Goal: Information Seeking & Learning: Learn about a topic

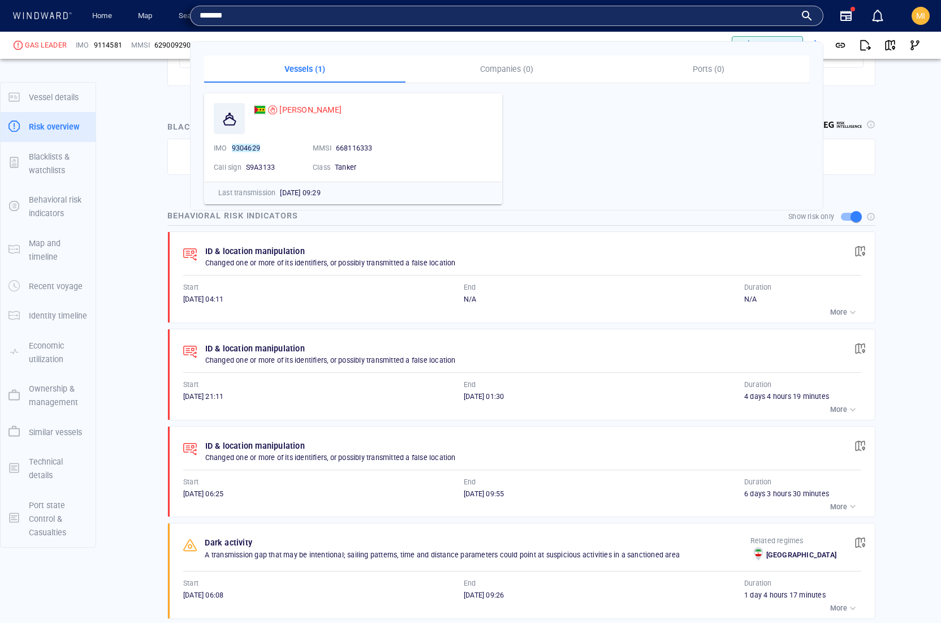
drag, startPoint x: 252, startPoint y: 16, endPoint x: 174, endPoint y: 12, distance: 77.6
click at [174, 12] on div "Home Map Search engine Explore companies Area analysis More Name N/A IMO MMSI C…" at bounding box center [472, 16] width 925 height 28
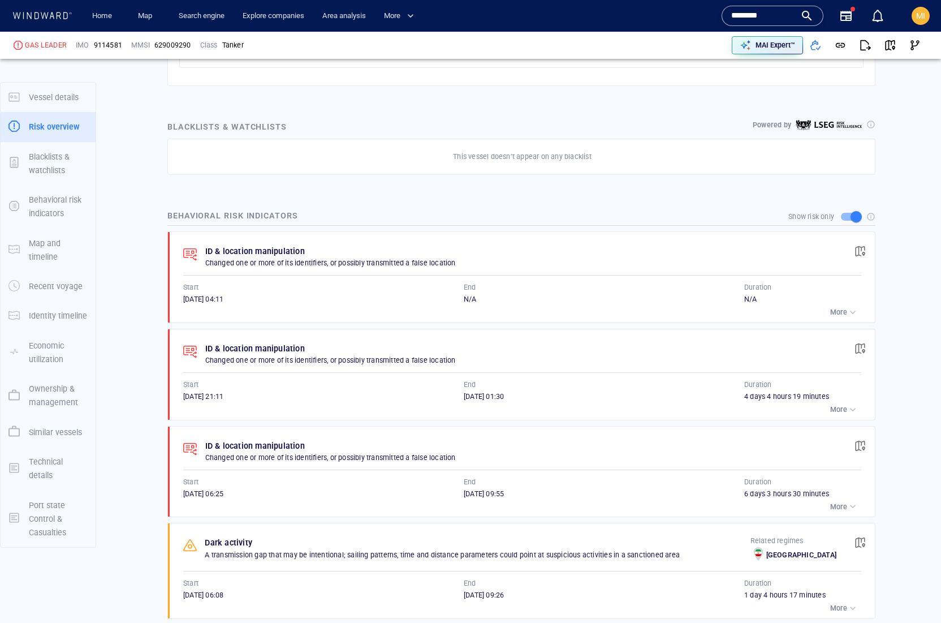
type input "********"
click at [794, 21] on div "********" at bounding box center [773, 15] width 83 height 17
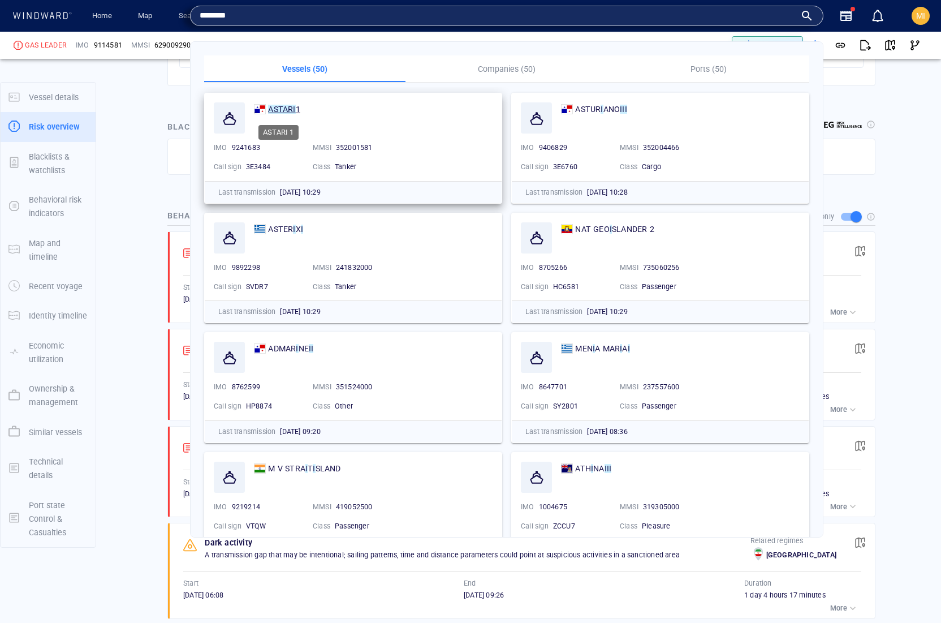
click at [282, 105] on mark "ASTARI" at bounding box center [281, 109] width 27 height 9
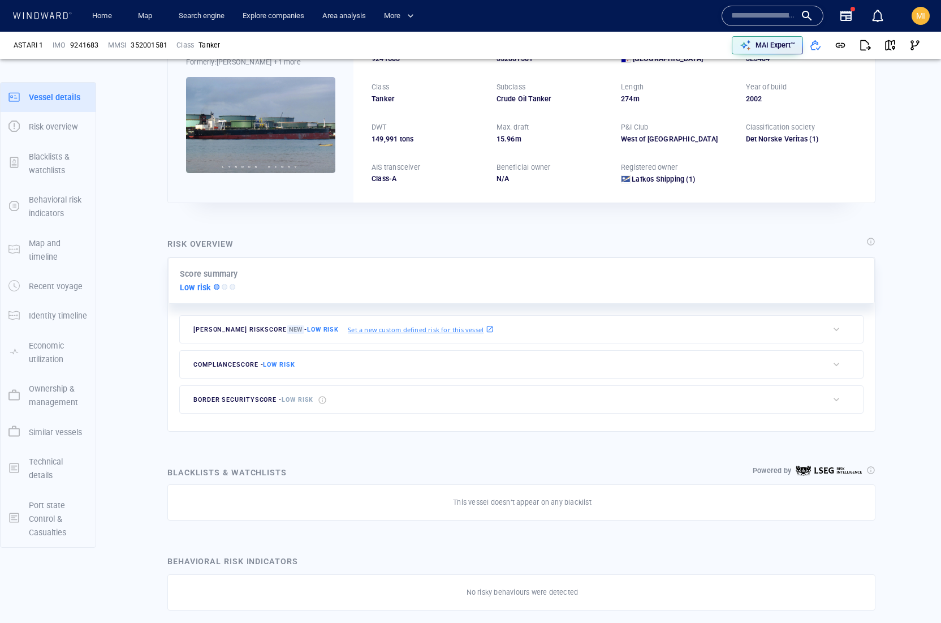
scroll to position [54, 0]
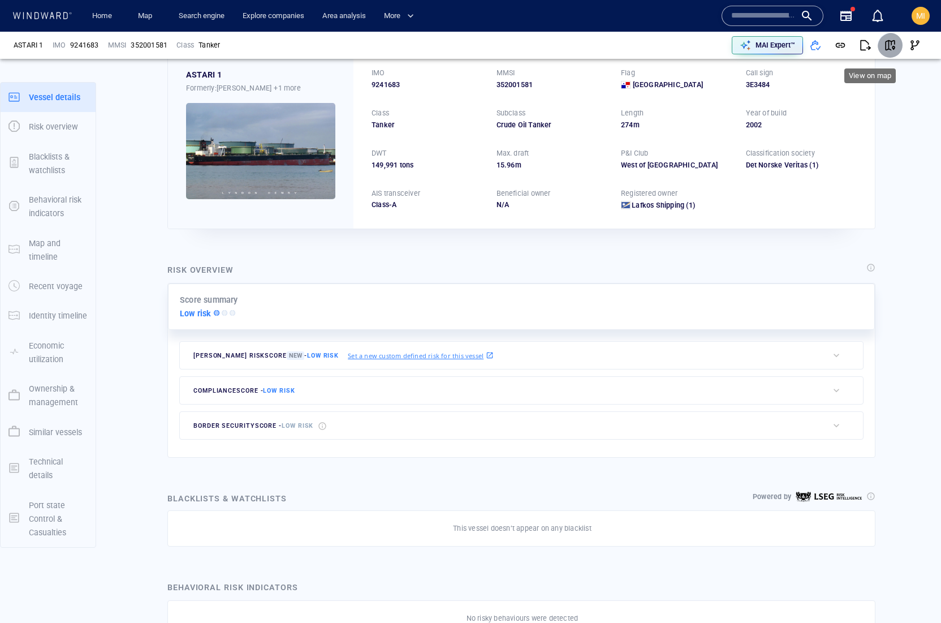
click at [885, 46] on span "button" at bounding box center [890, 45] width 11 height 11
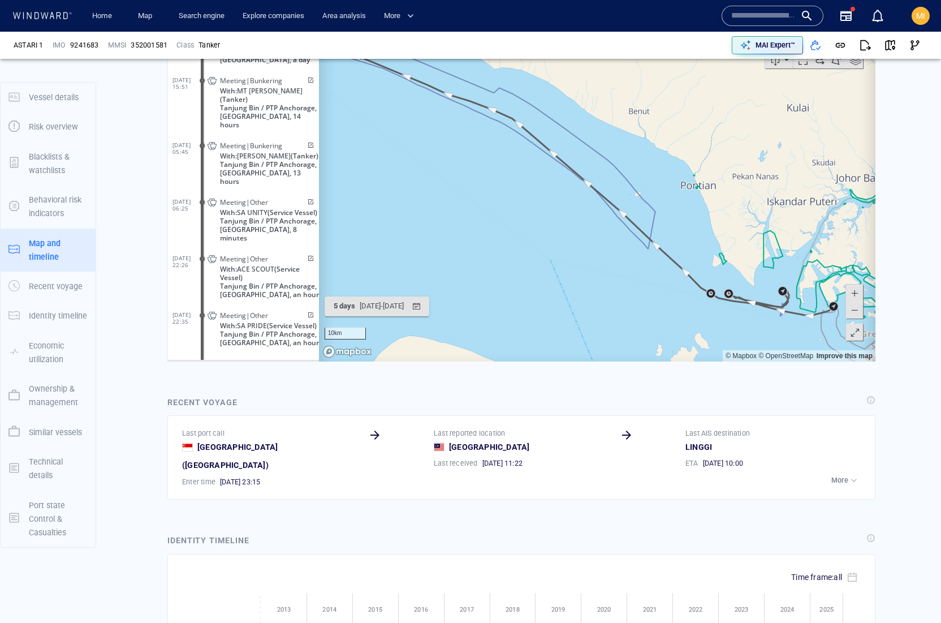
scroll to position [746, 0]
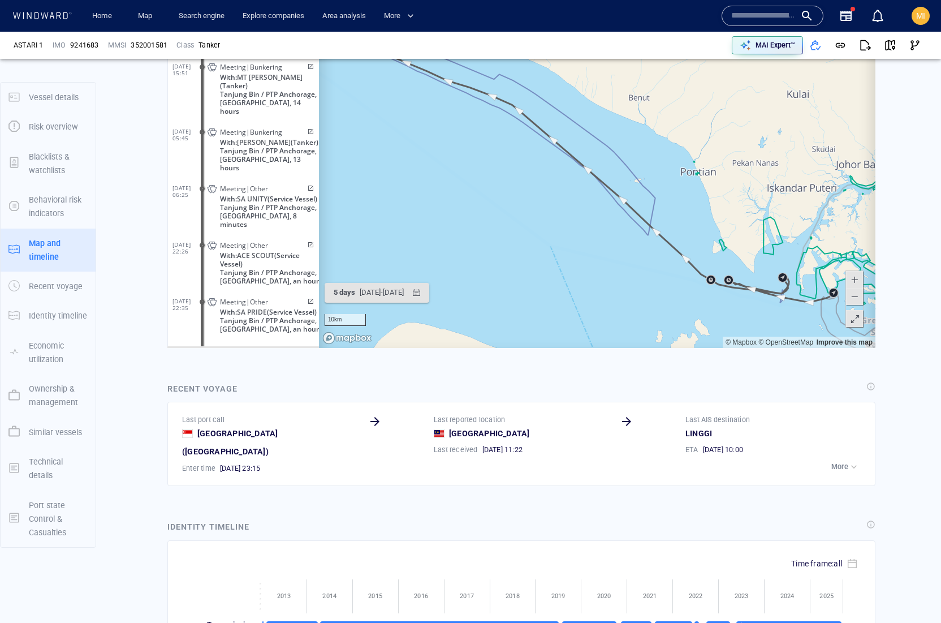
click at [223, 22] on div "Activity timeline" at bounding box center [198, 16] width 50 height 17
click at [248, 45] on input "text" at bounding box center [237, 35] width 139 height 19
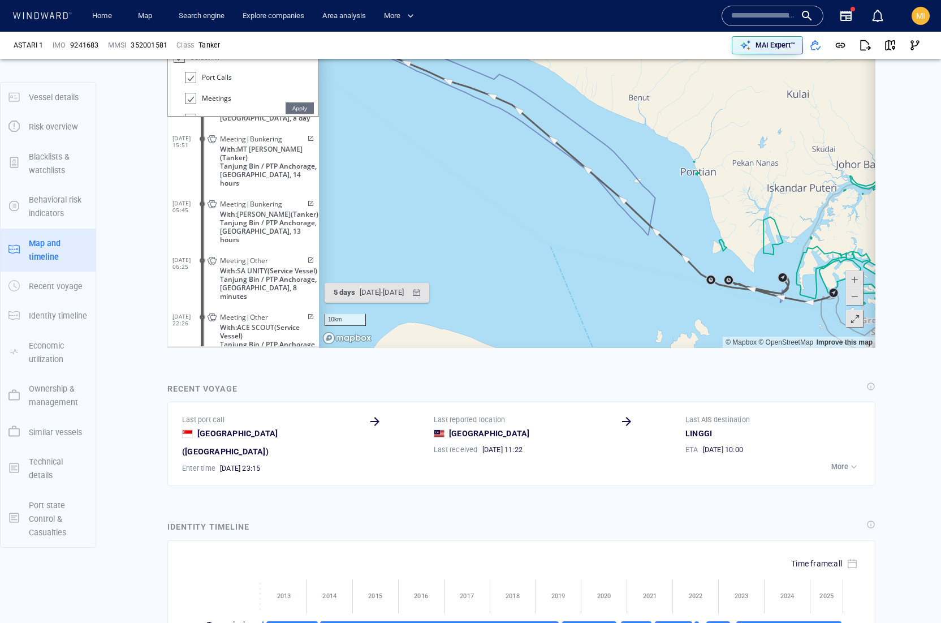
click at [179, 64] on div at bounding box center [178, 57] width 11 height 13
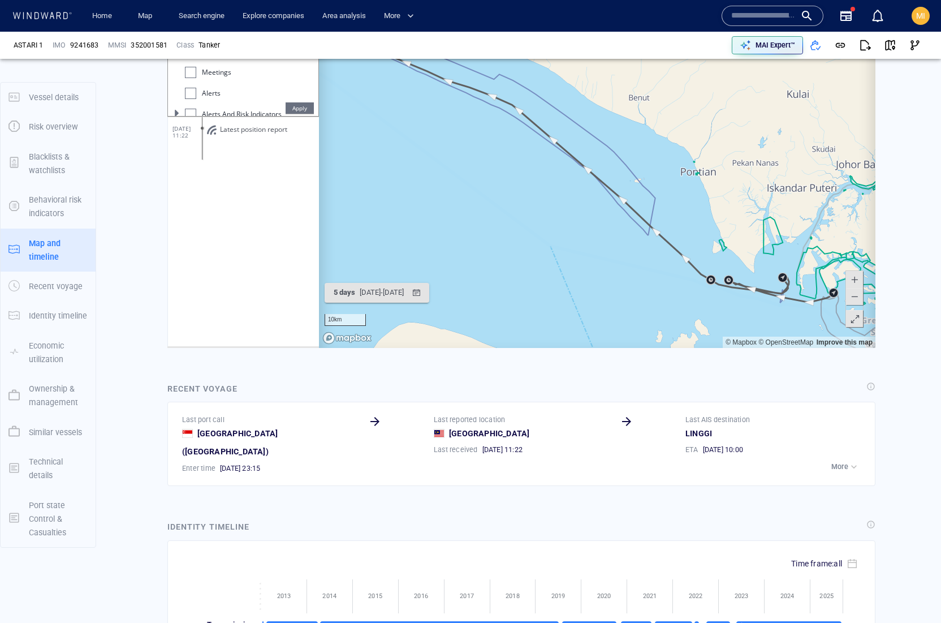
scroll to position [38, 0]
click at [191, 66] on div at bounding box center [190, 59] width 11 height 11
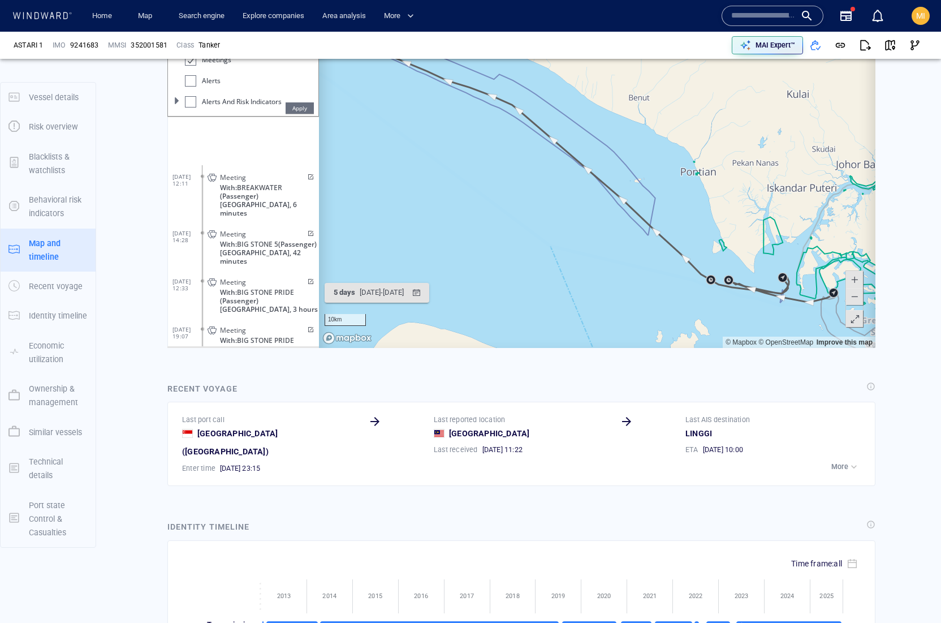
scroll to position [1476, 0]
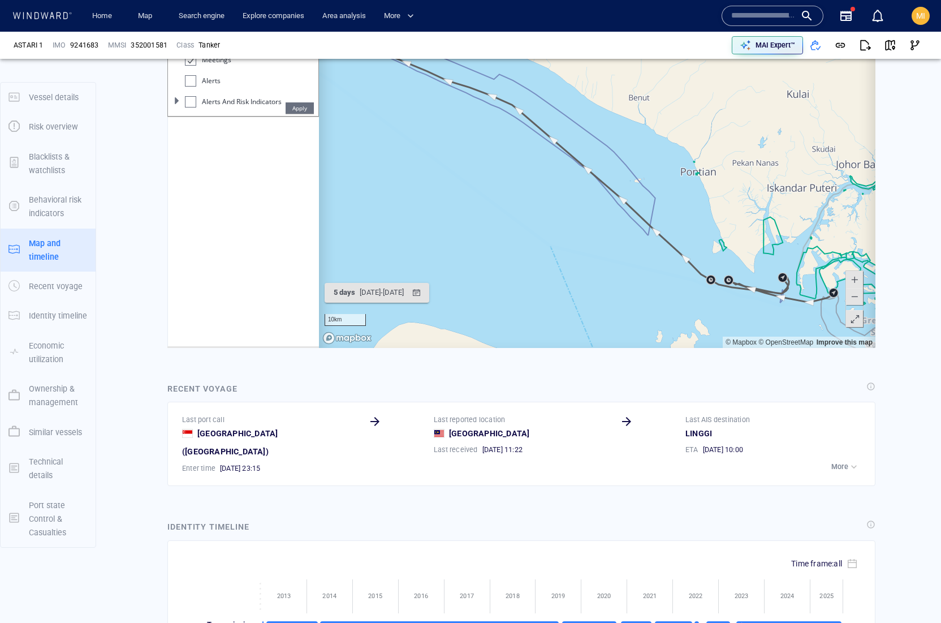
drag, startPoint x: 315, startPoint y: 160, endPoint x: 480, endPoint y: 509, distance: 386.2
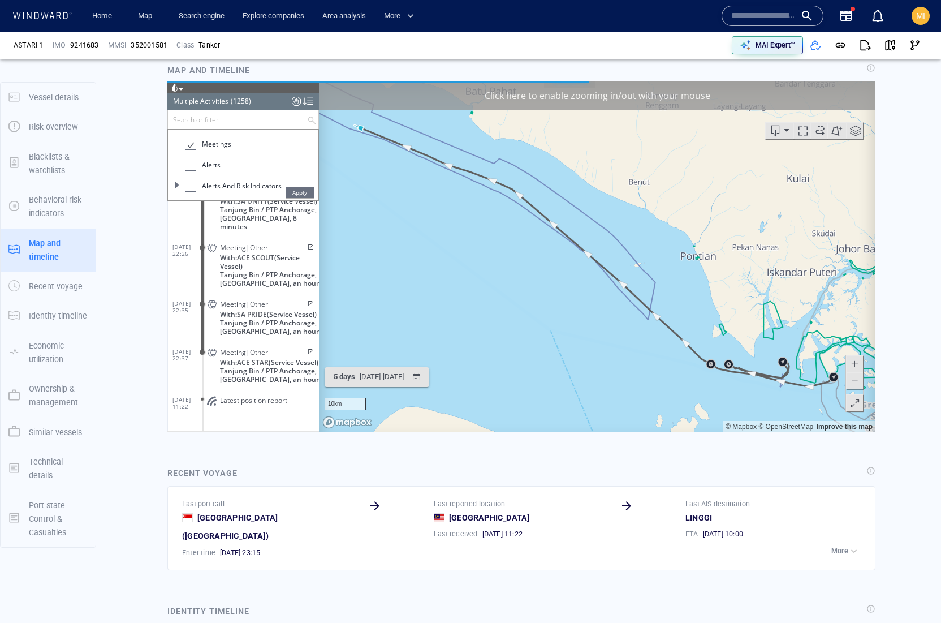
scroll to position [39768, 0]
click at [266, 148] on span "[PERSON_NAME]" at bounding box center [264, 144] width 54 height 8
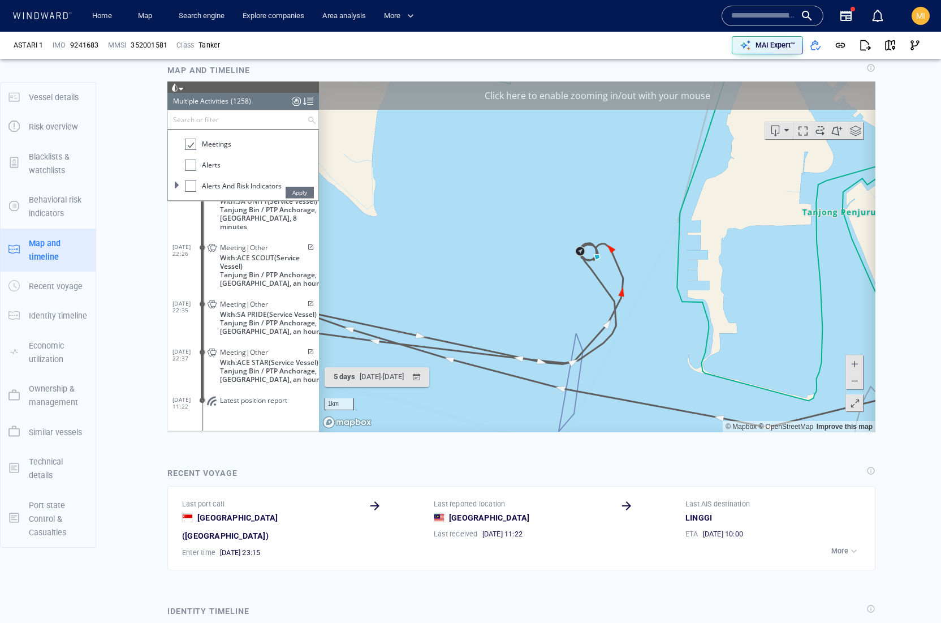
scroll to position [40118, 0]
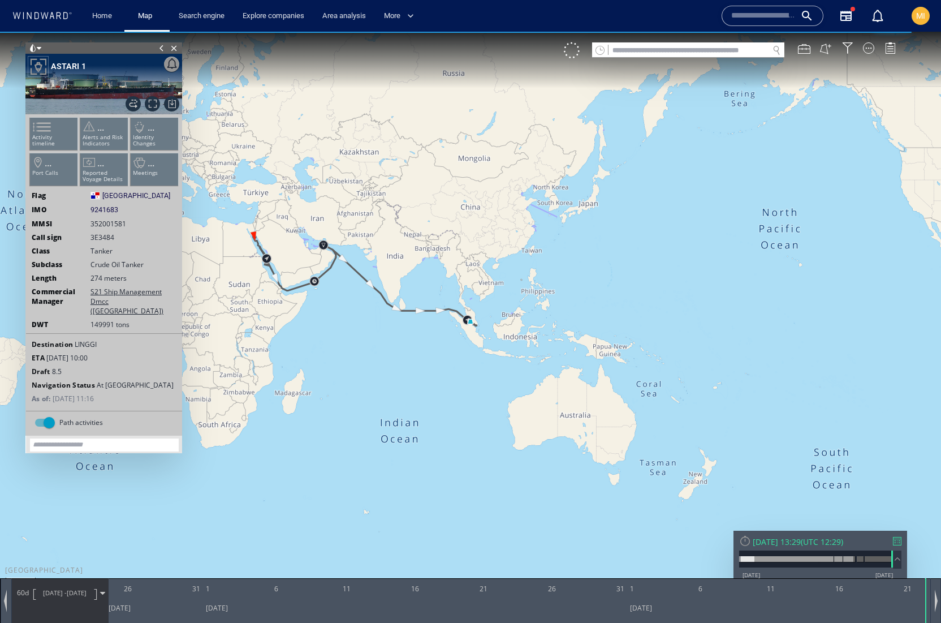
drag, startPoint x: 326, startPoint y: 308, endPoint x: 352, endPoint y: 352, distance: 51.2
click at [352, 350] on canvas "Map" at bounding box center [470, 322] width 941 height 580
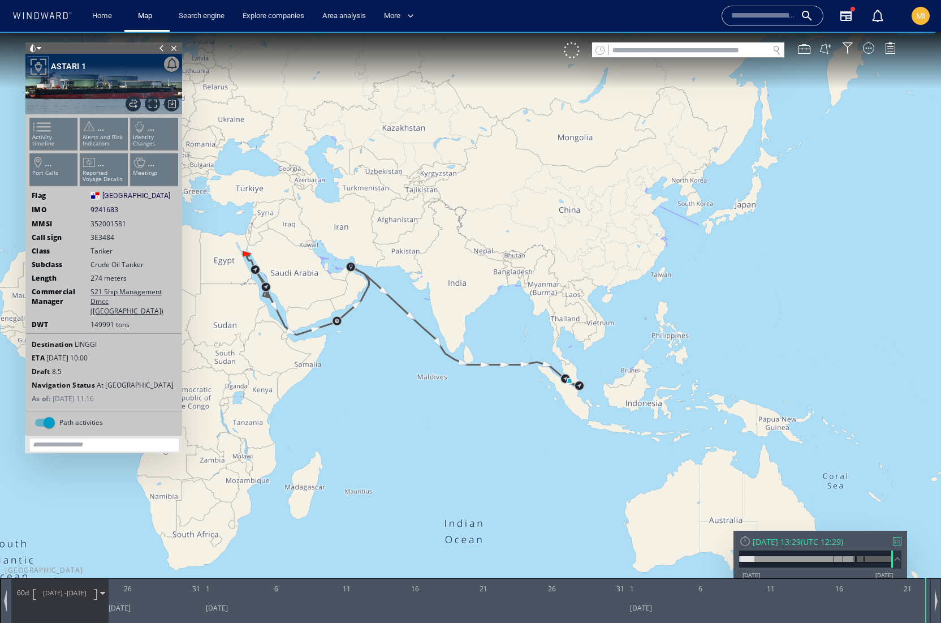
drag, startPoint x: 356, startPoint y: 331, endPoint x: 462, endPoint y: 425, distance: 141.4
click at [465, 421] on canvas "Map" at bounding box center [470, 322] width 941 height 580
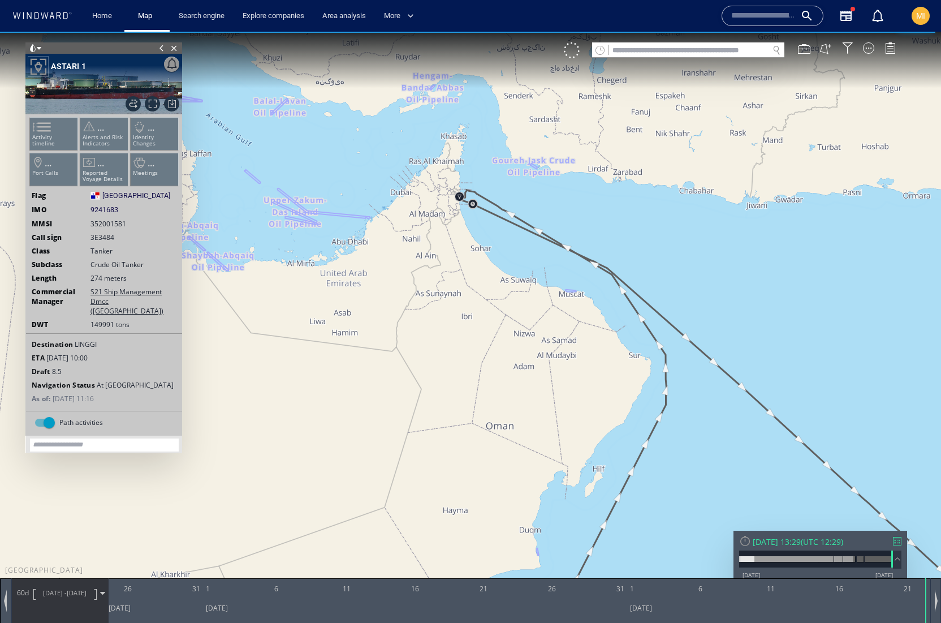
drag, startPoint x: 431, startPoint y: 238, endPoint x: 447, endPoint y: 294, distance: 58.9
click at [447, 283] on canvas "Map" at bounding box center [470, 322] width 941 height 580
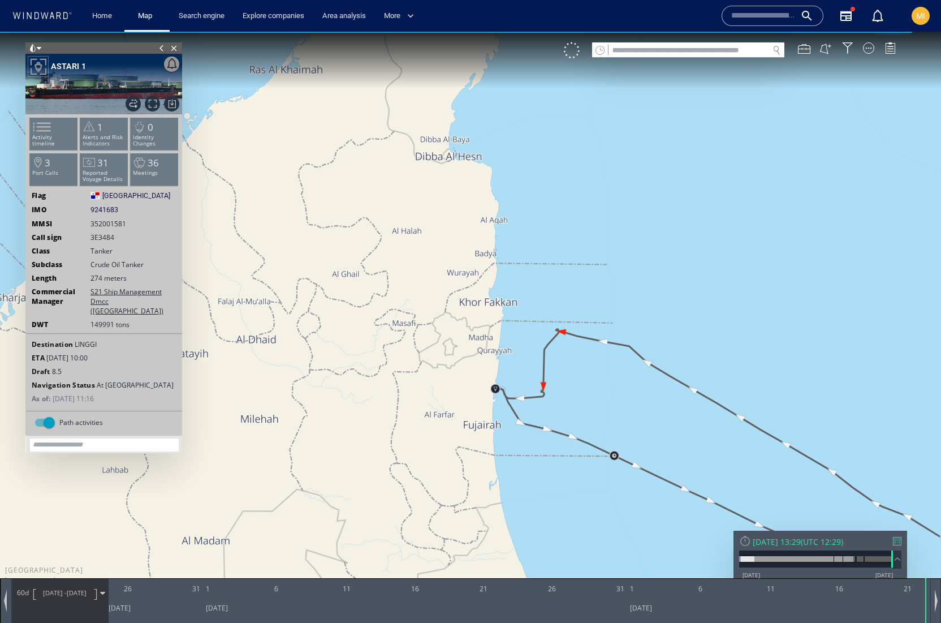
drag, startPoint x: 503, startPoint y: 369, endPoint x: 469, endPoint y: 302, distance: 75.9
click at [470, 313] on canvas "Map" at bounding box center [470, 322] width 941 height 580
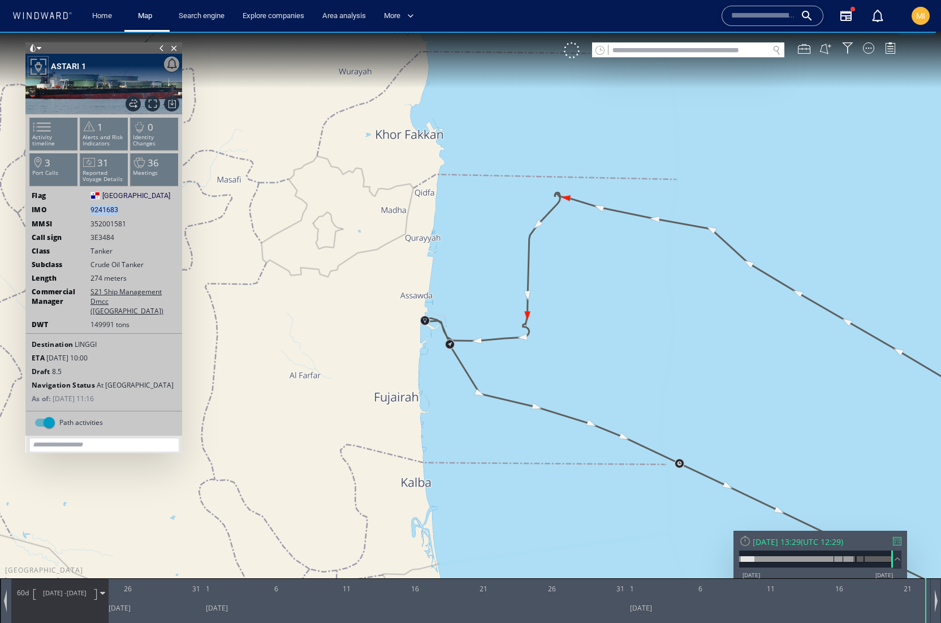
drag, startPoint x: 137, startPoint y: 222, endPoint x: 91, endPoint y: 222, distance: 45.8
click at [91, 215] on span "9241683" at bounding box center [105, 210] width 28 height 10
copy span "9241683"
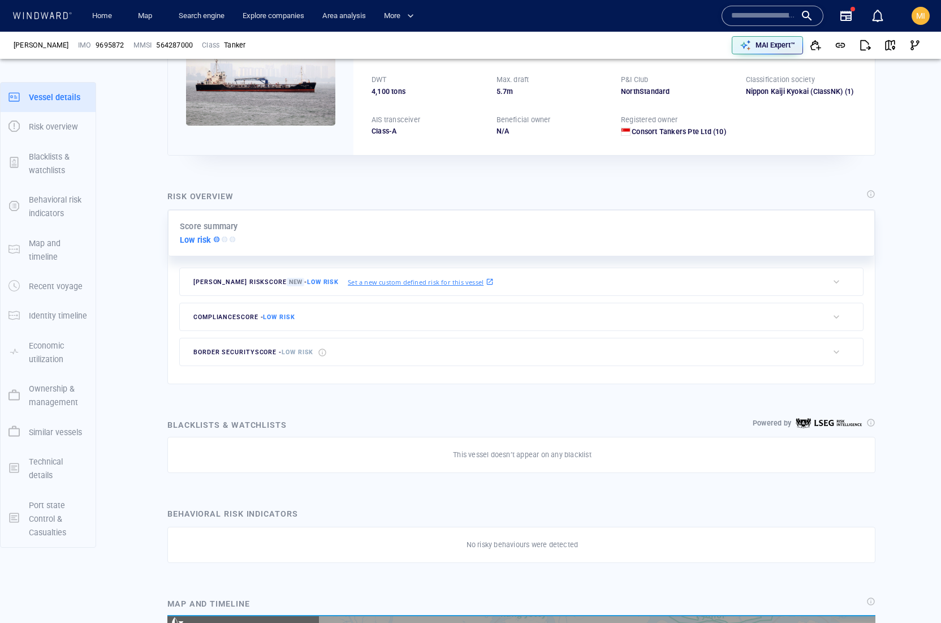
scroll to position [514764, 0]
